Goal: Task Accomplishment & Management: Use online tool/utility

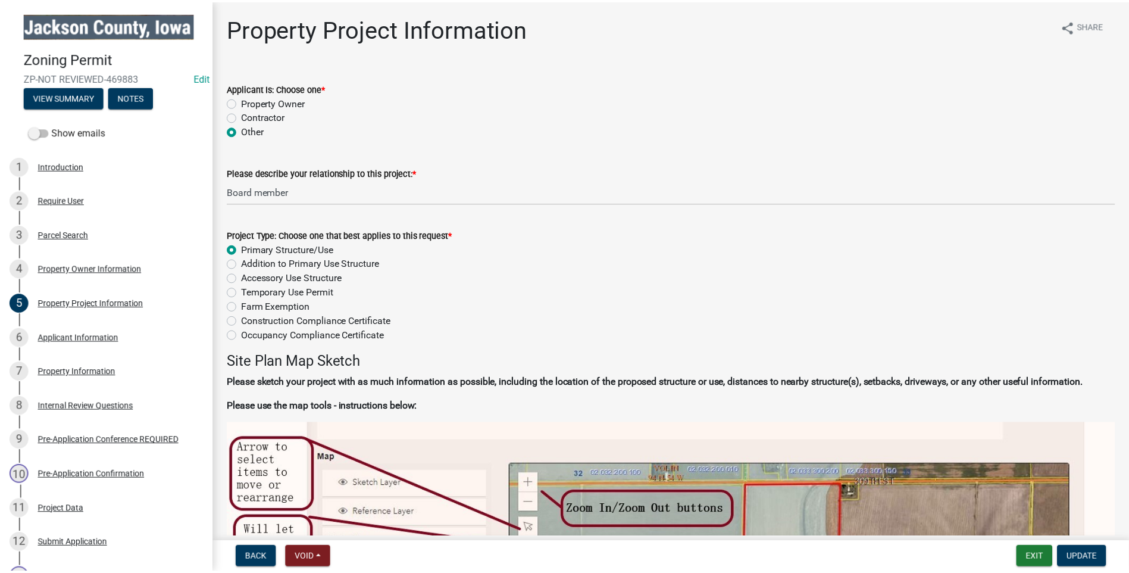
scroll to position [1161, 0]
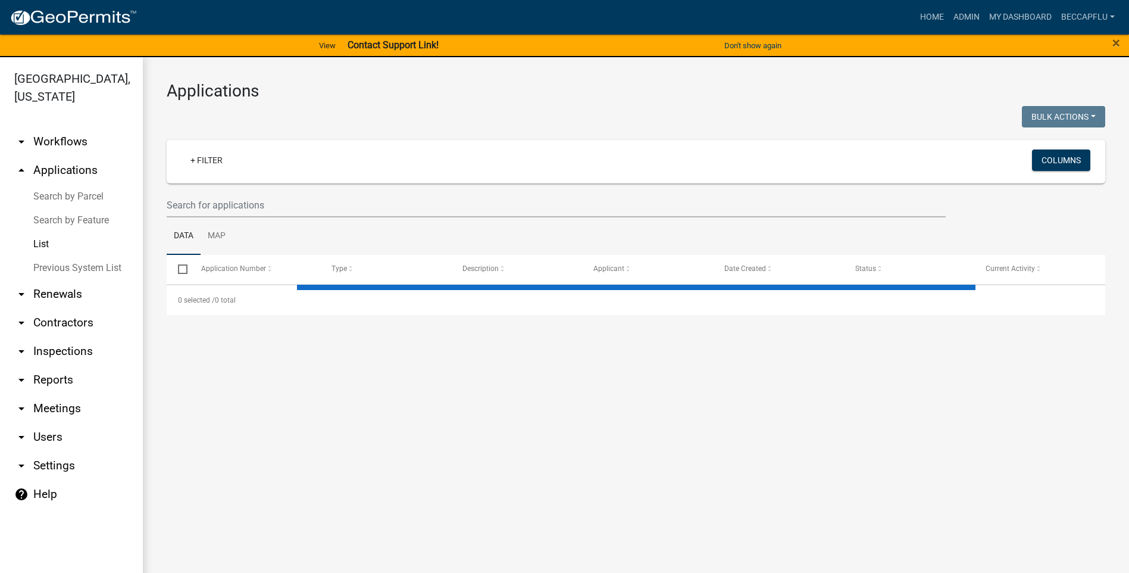
select select "3: 100"
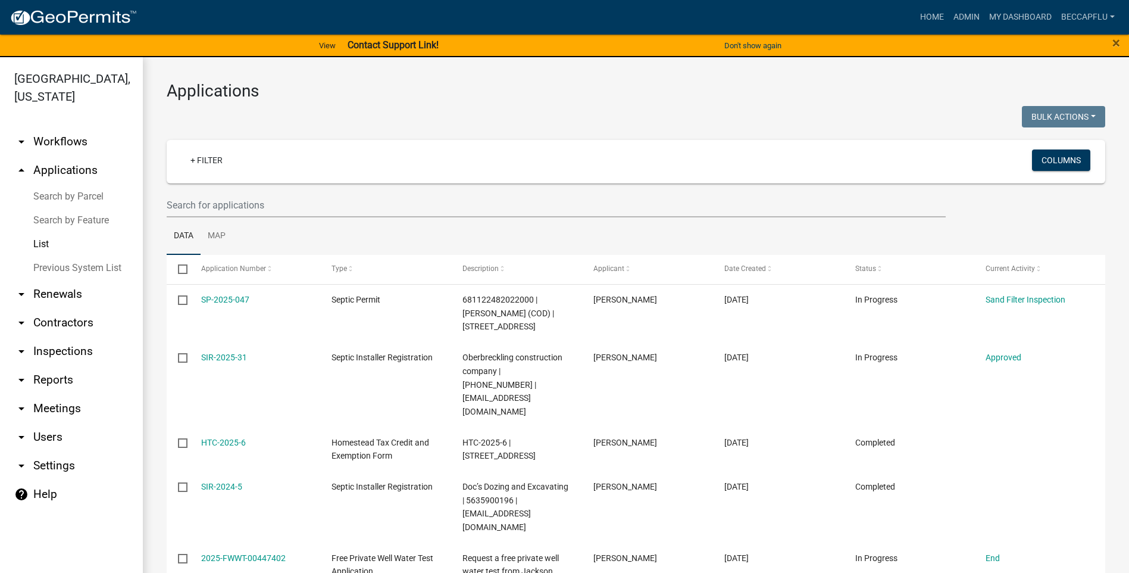
click at [66, 129] on link "arrow_drop_down Workflows" at bounding box center [71, 141] width 143 height 29
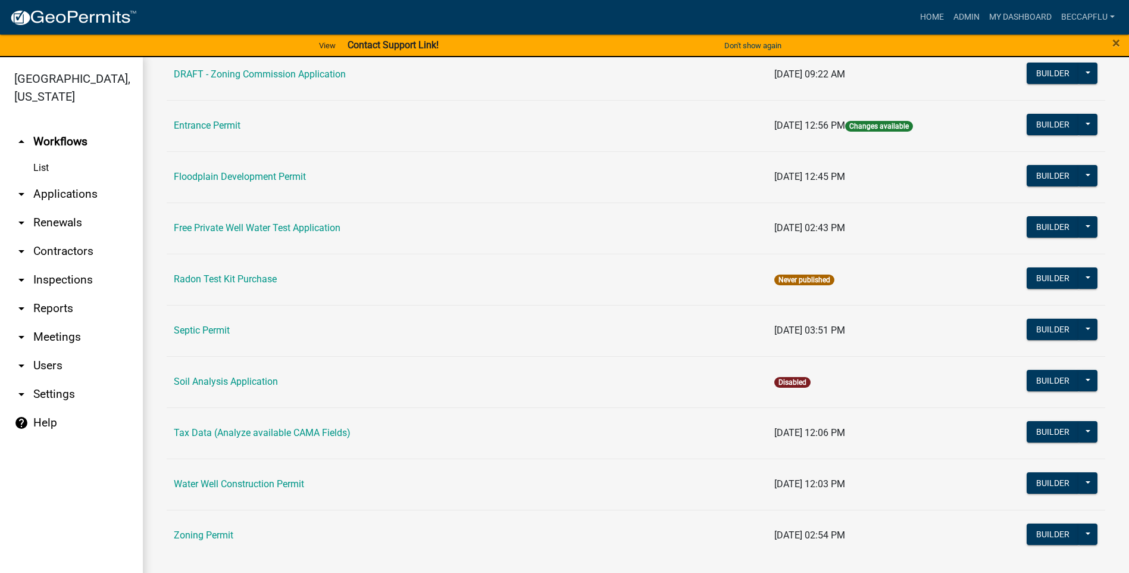
scroll to position [392, 0]
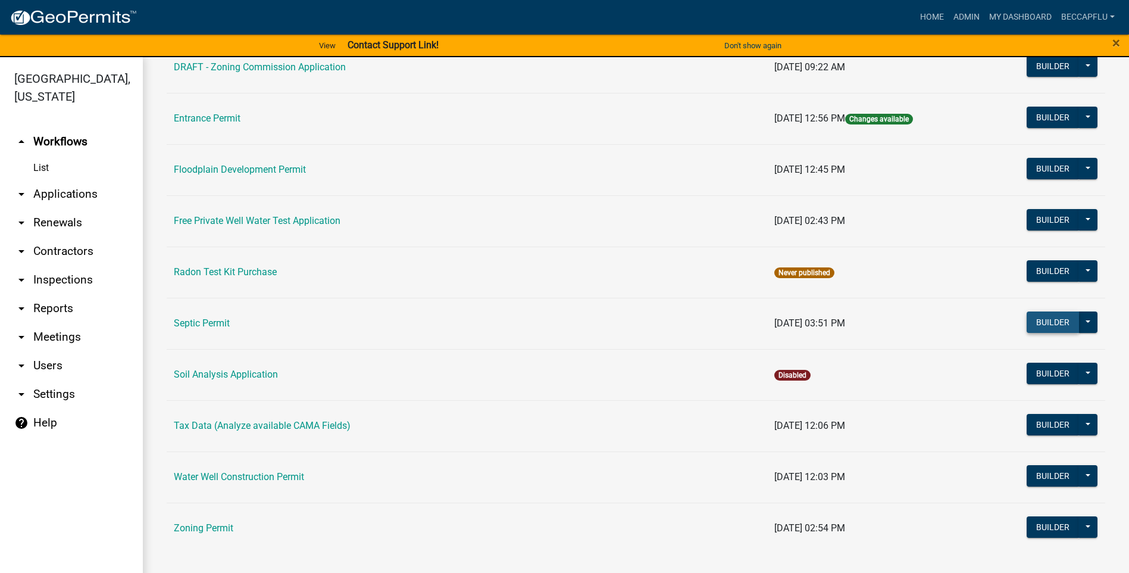
click at [1047, 323] on button "Builder" at bounding box center [1053, 321] width 52 height 21
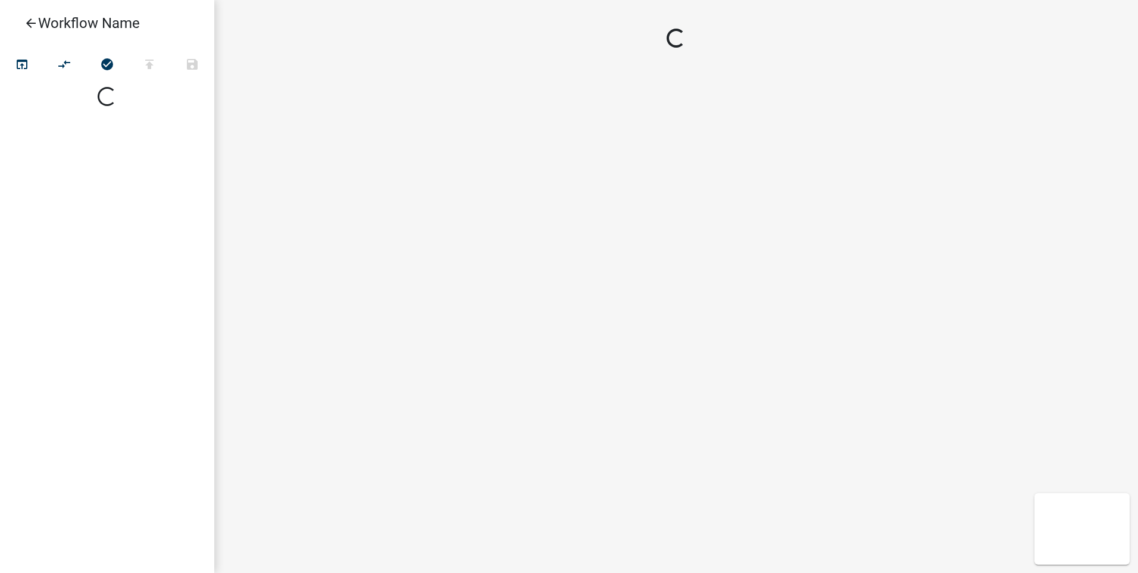
select select
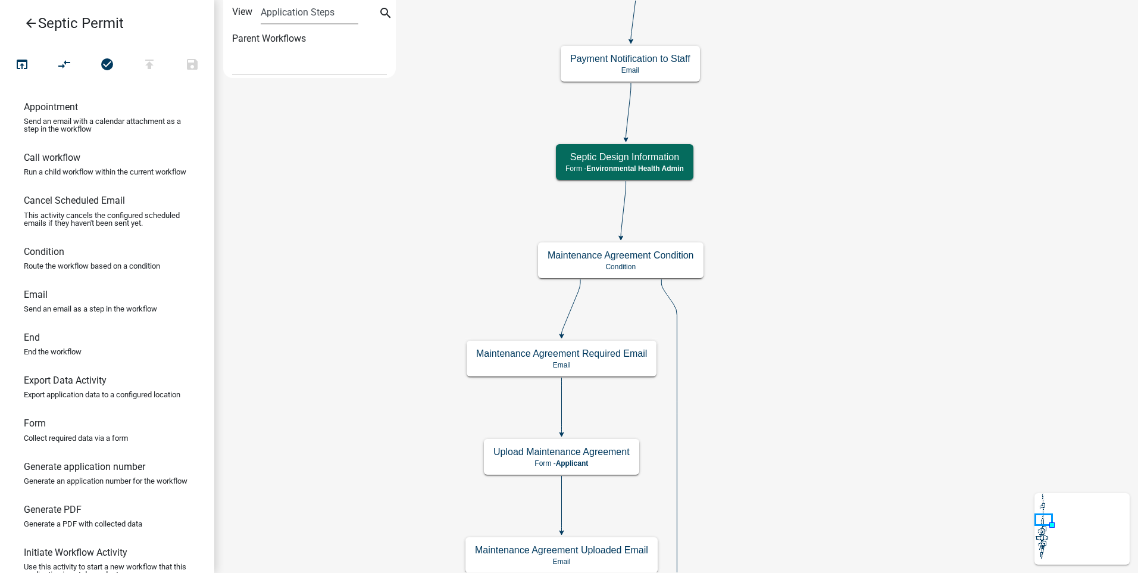
click at [30, 20] on icon "arrow_back" at bounding box center [31, 24] width 14 height 17
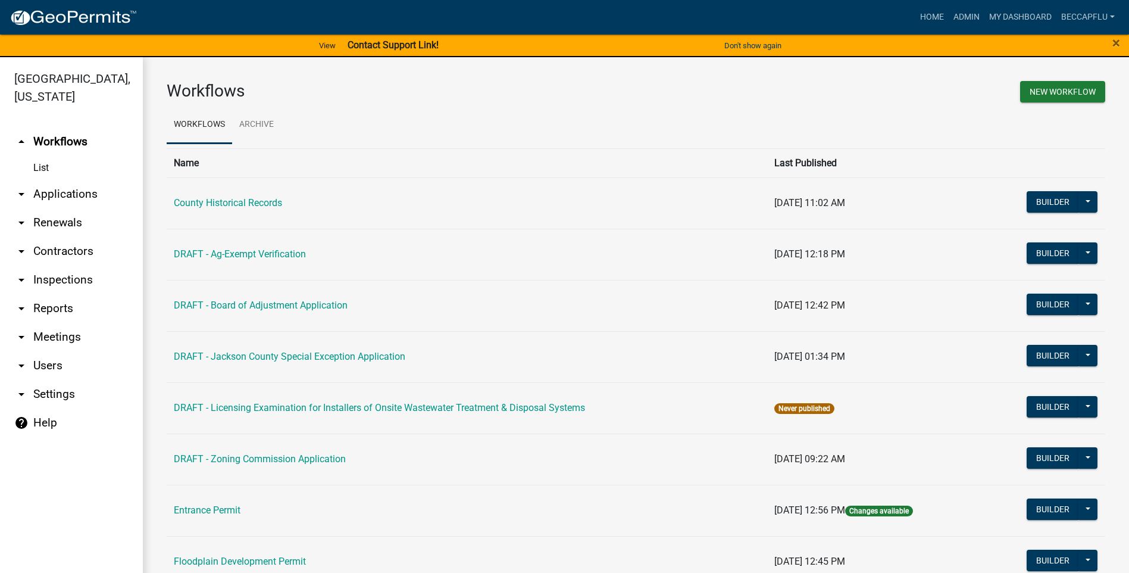
click at [56, 180] on link "arrow_drop_down Applications" at bounding box center [71, 194] width 143 height 29
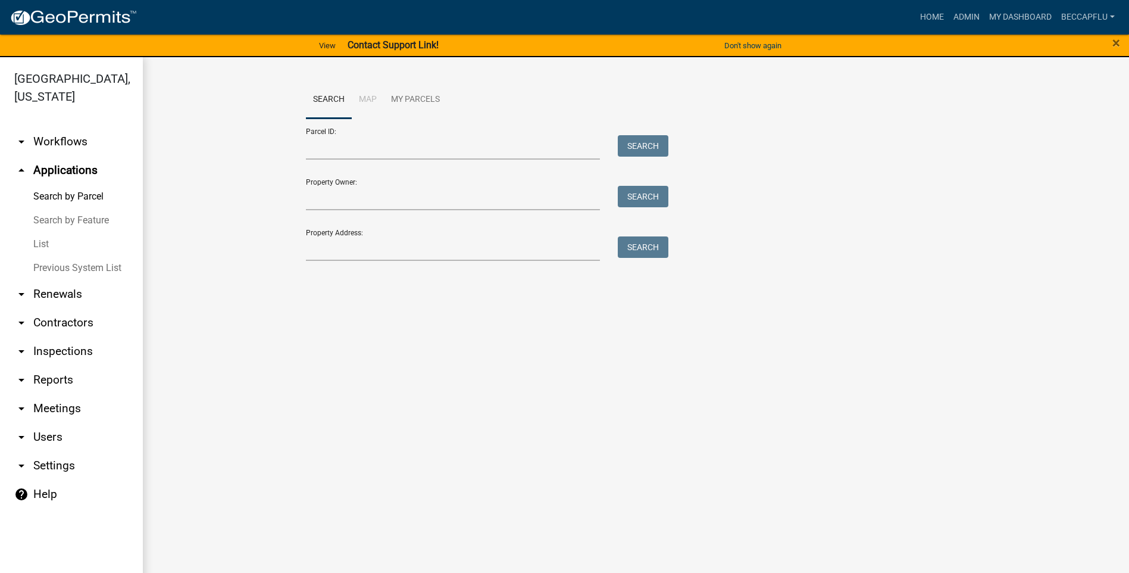
click at [45, 232] on link "List" at bounding box center [71, 244] width 143 height 24
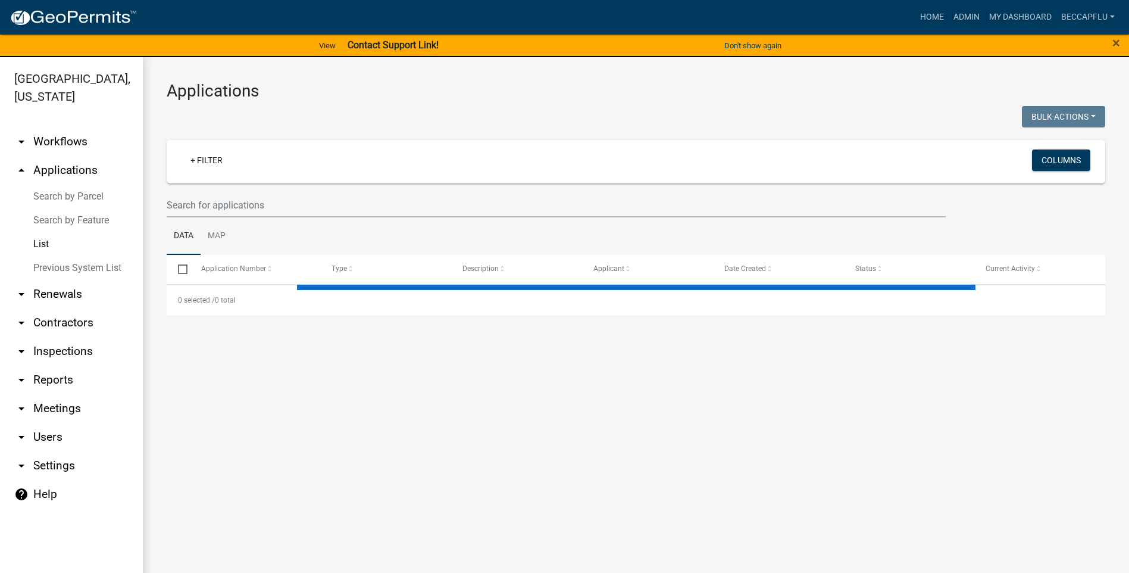
select select "3: 100"
